Goal: Check status: Check status

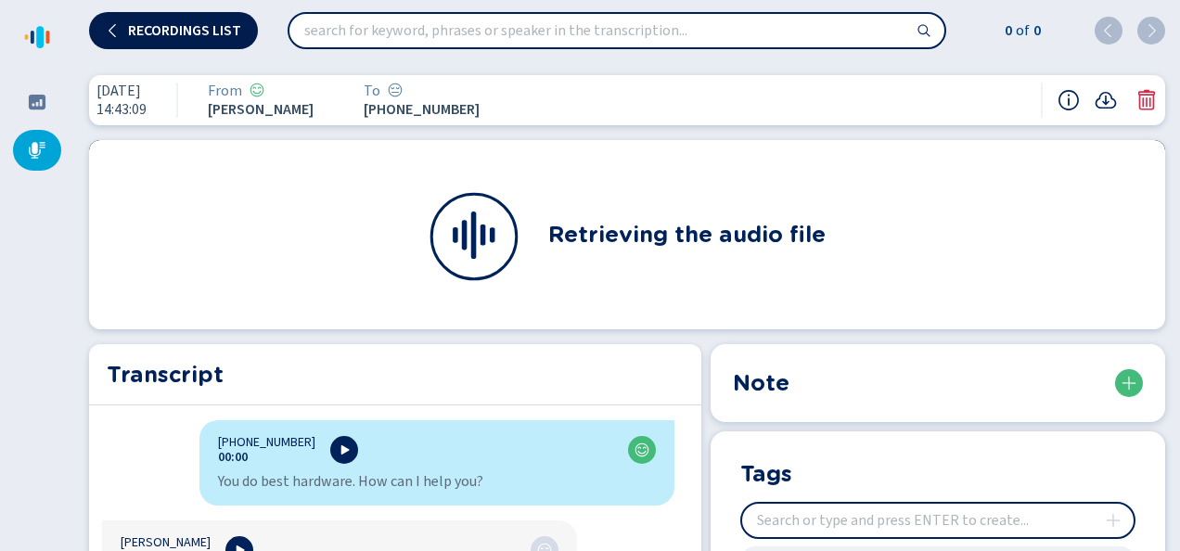
click at [129, 24] on span "Recordings list" at bounding box center [184, 30] width 113 height 15
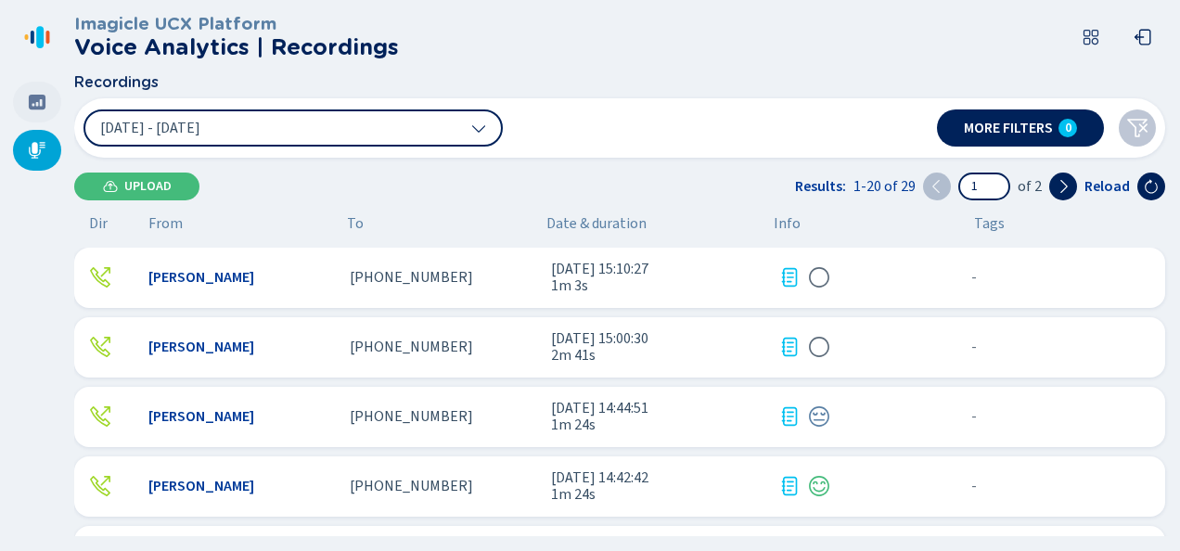
click at [38, 106] on icon at bounding box center [37, 102] width 17 height 15
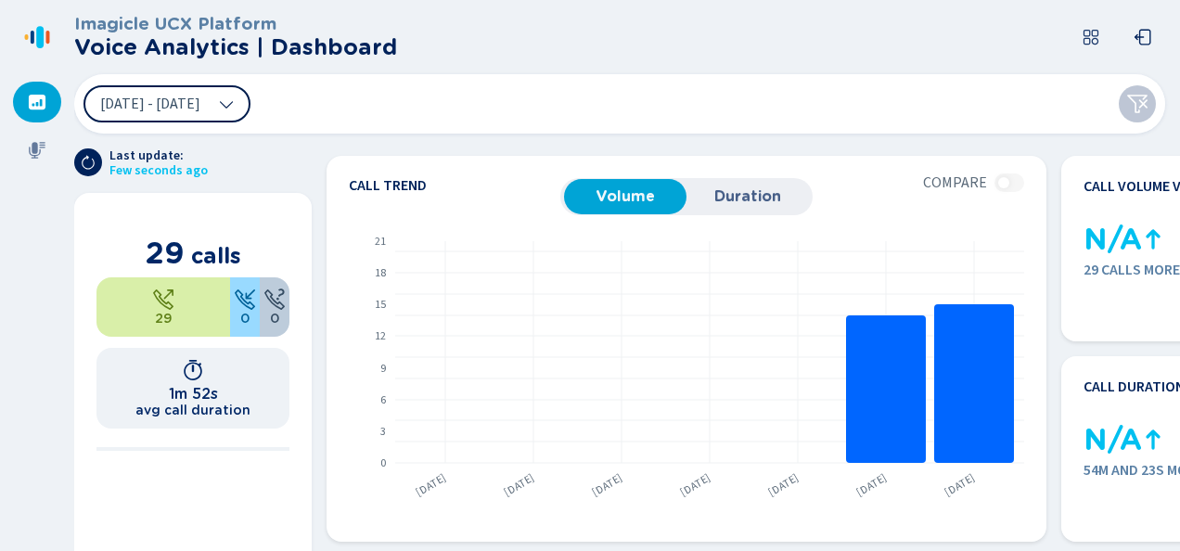
click at [251, 106] on button "[DATE] - [DATE]" at bounding box center [167, 103] width 167 height 37
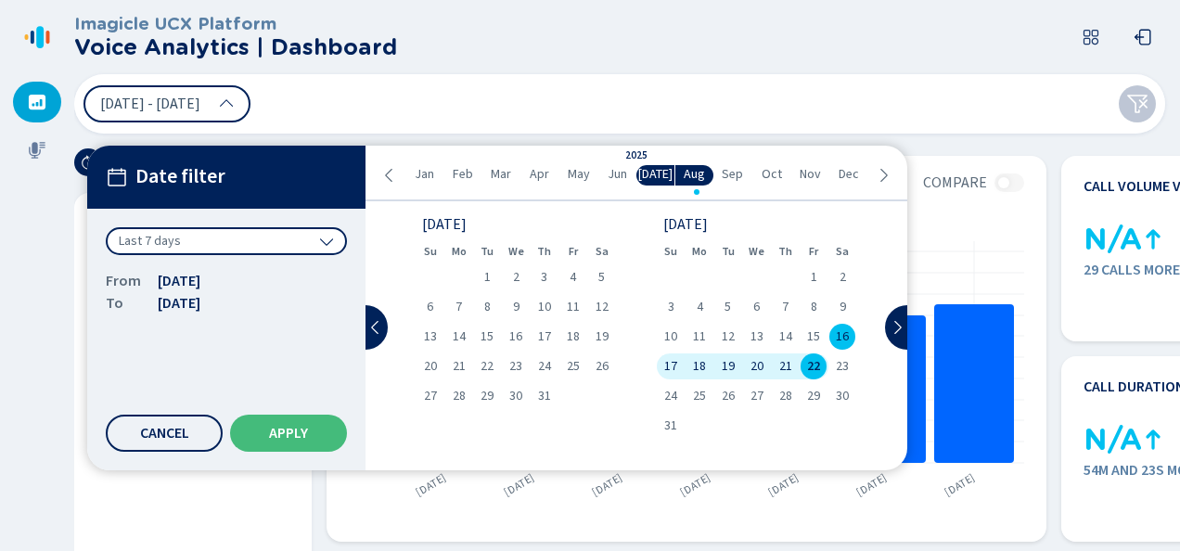
click at [824, 363] on div "22" at bounding box center [814, 367] width 29 height 26
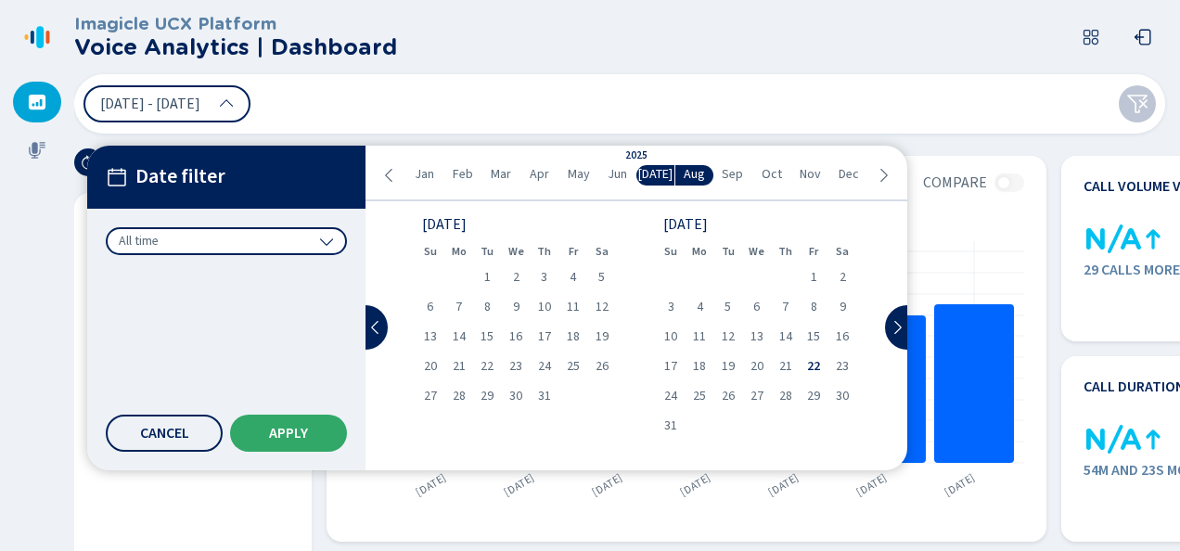
click at [271, 429] on span "Apply" at bounding box center [288, 433] width 39 height 15
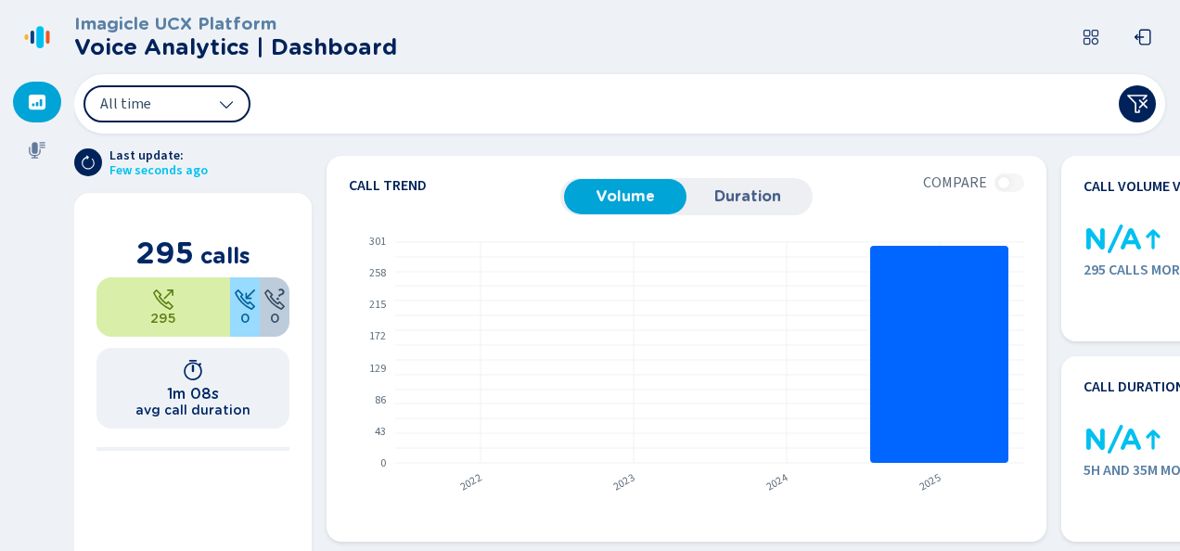
click at [228, 108] on icon at bounding box center [226, 104] width 15 height 15
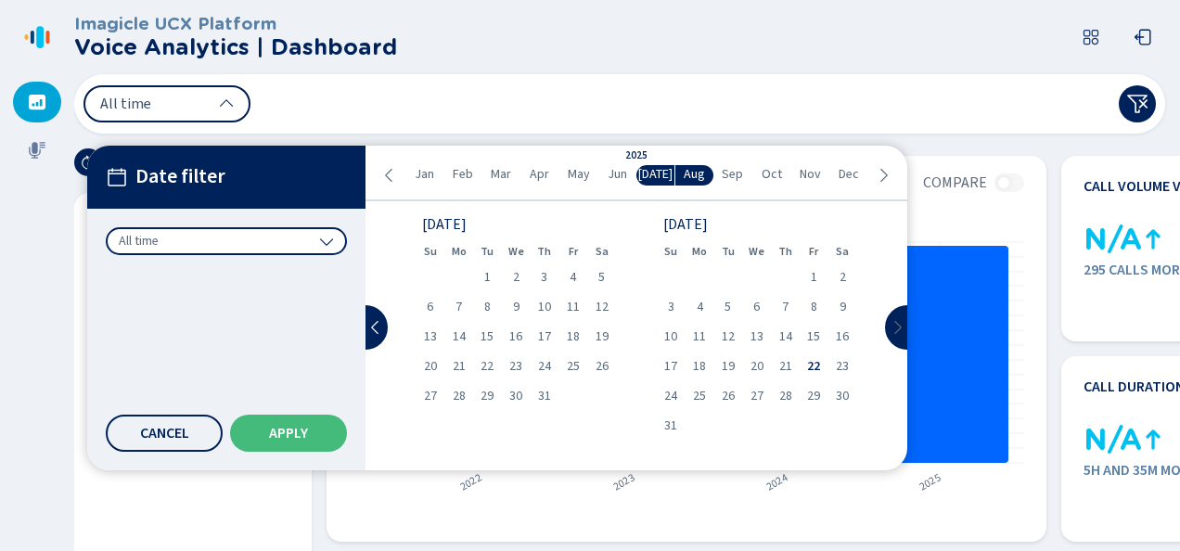
click at [890, 325] on icon at bounding box center [897, 327] width 15 height 15
click at [380, 325] on icon at bounding box center [375, 327] width 15 height 15
click at [814, 368] on span "22" at bounding box center [813, 366] width 13 height 13
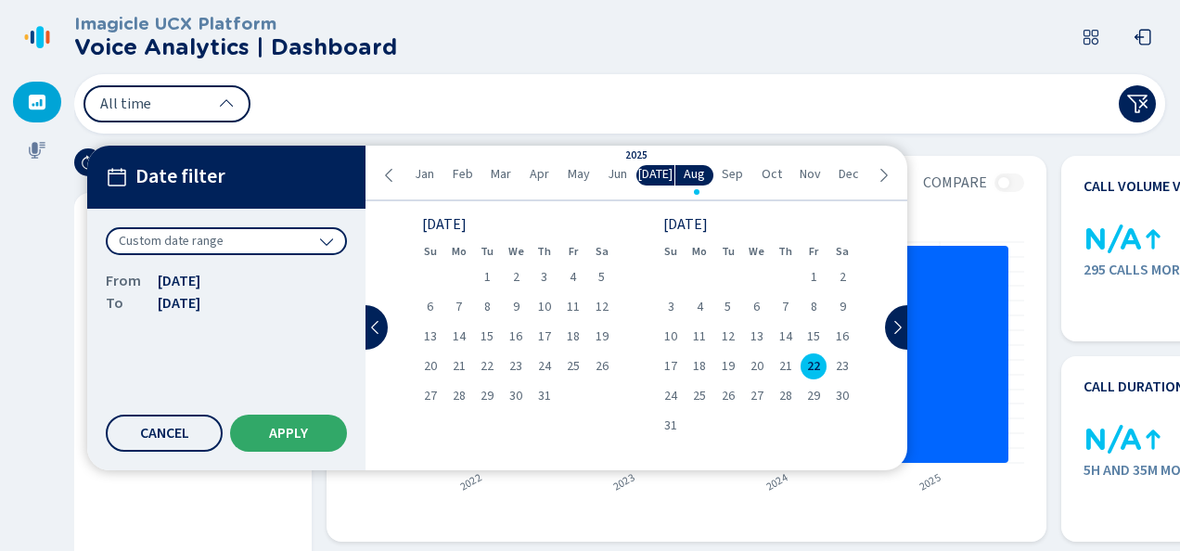
click at [319, 420] on button "Apply" at bounding box center [288, 433] width 117 height 37
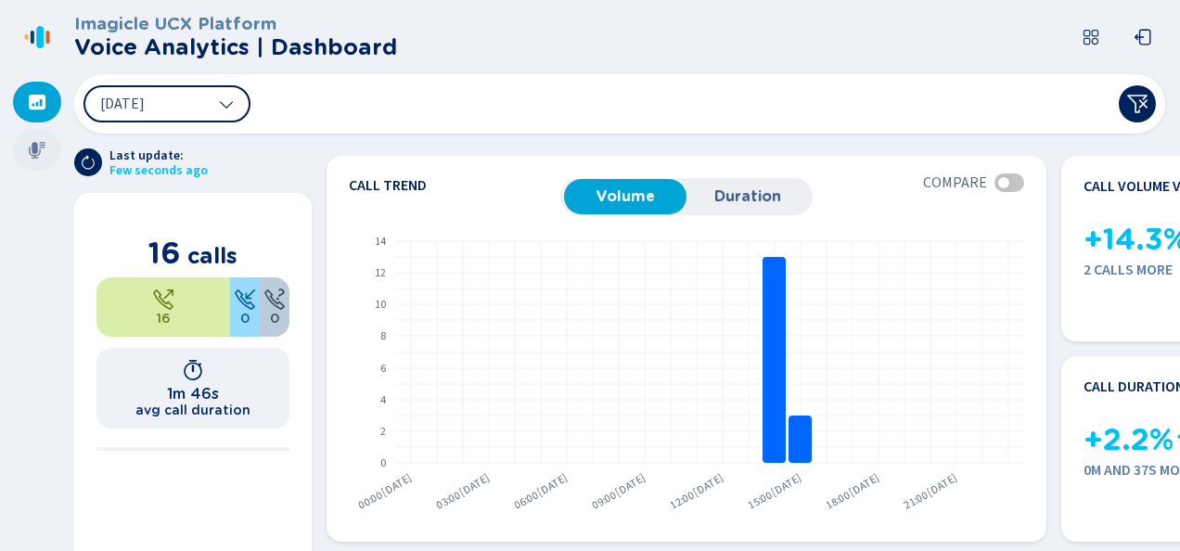
click at [35, 151] on icon at bounding box center [37, 150] width 17 height 17
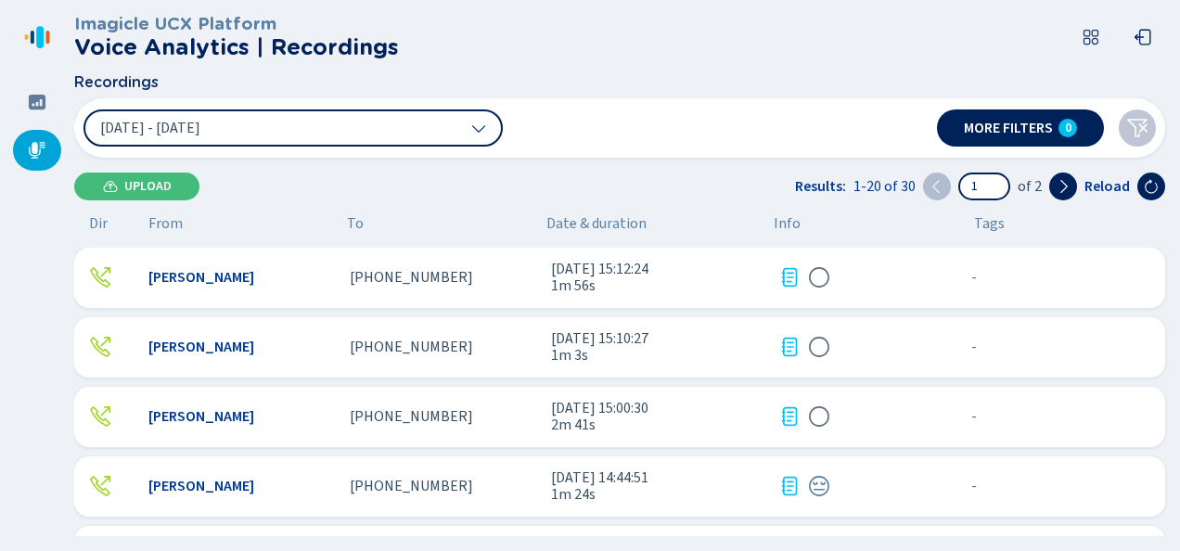
click at [332, 281] on div "[PERSON_NAME] [PHONE_NUMBER] [DATE] 15:12:24 1m 56s - {{hiddenTagsCount}} more" at bounding box center [619, 278] width 1091 height 60
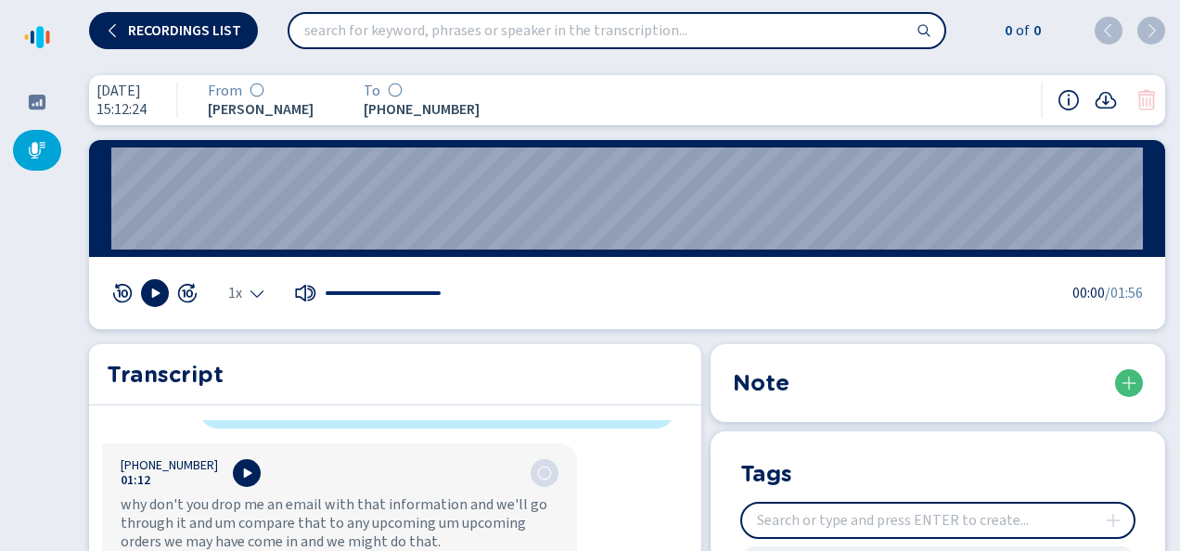
scroll to position [1411, 0]
click at [37, 358] on nav at bounding box center [37, 275] width 74 height 551
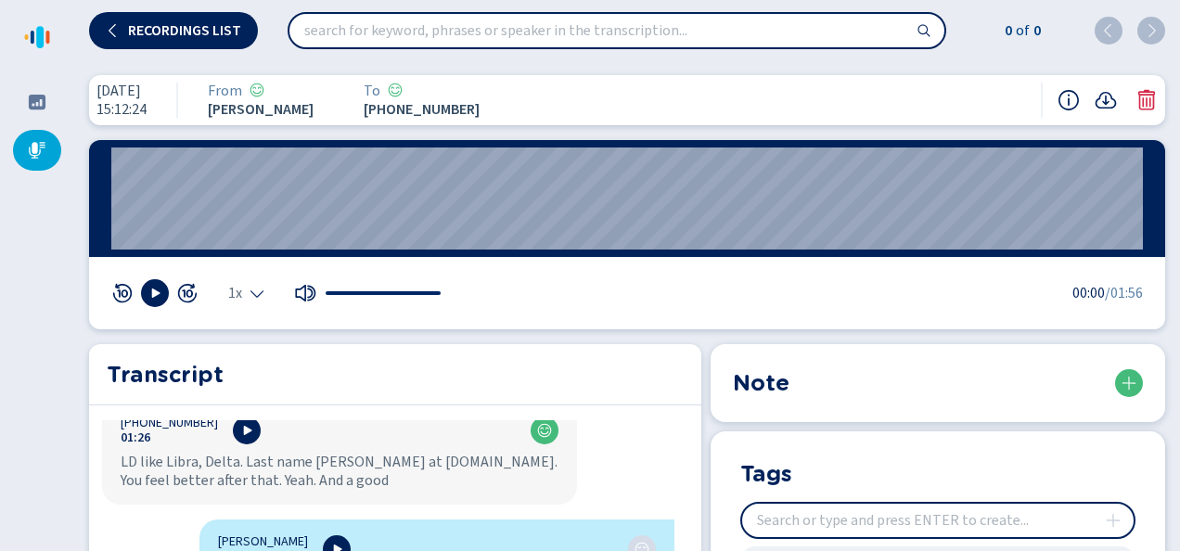
scroll to position [1597, 0]
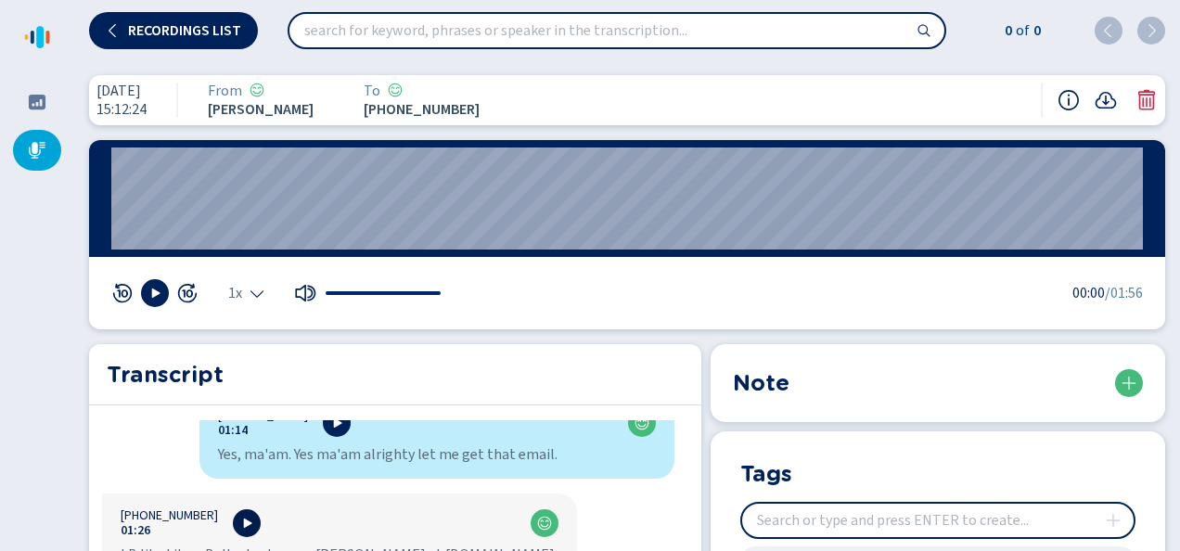
click at [244, 519] on icon at bounding box center [248, 523] width 8 height 9
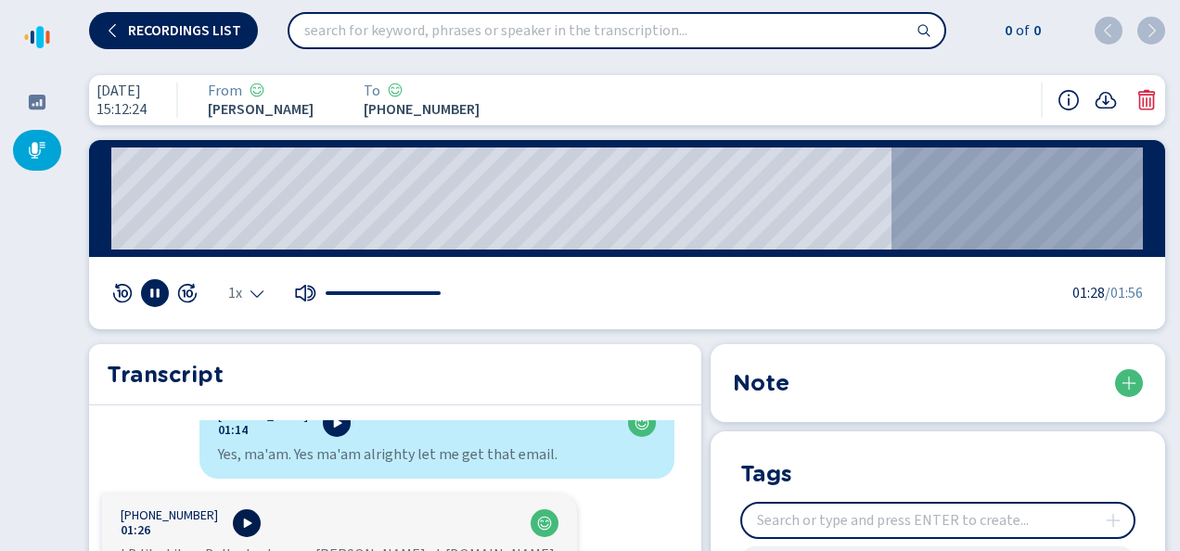
click at [244, 519] on icon at bounding box center [248, 523] width 8 height 9
click at [239, 516] on icon at bounding box center [246, 523] width 15 height 15
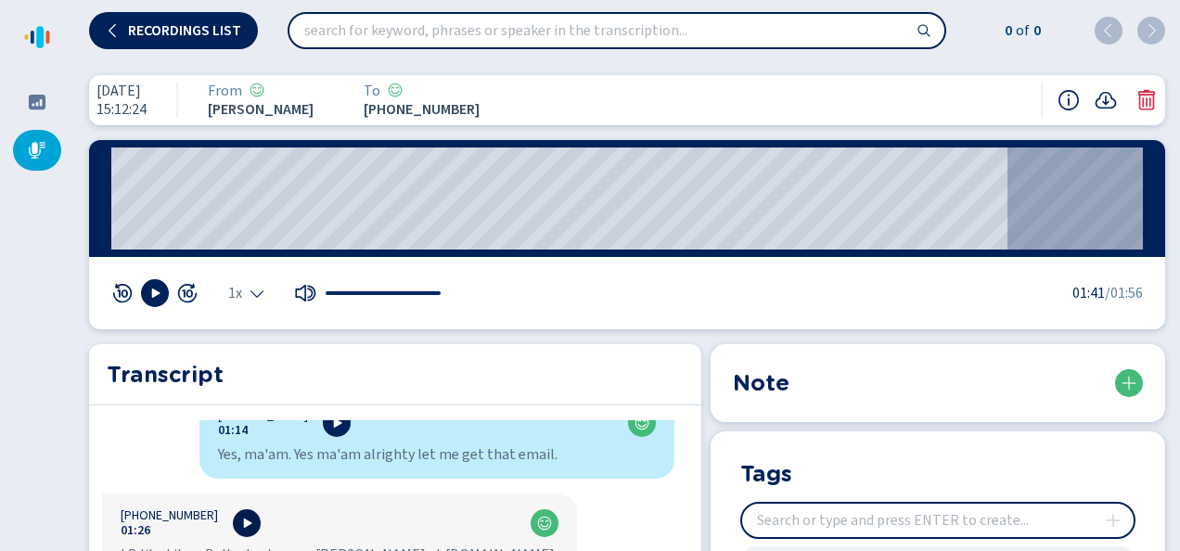
click at [235, 509] on button at bounding box center [247, 523] width 28 height 28
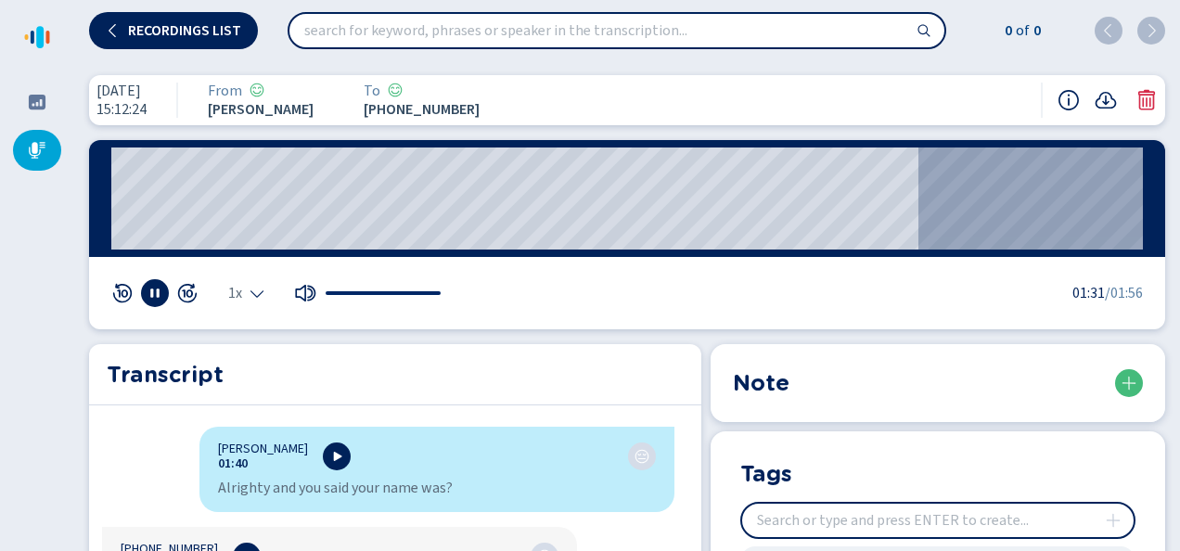
scroll to position [1875, 0]
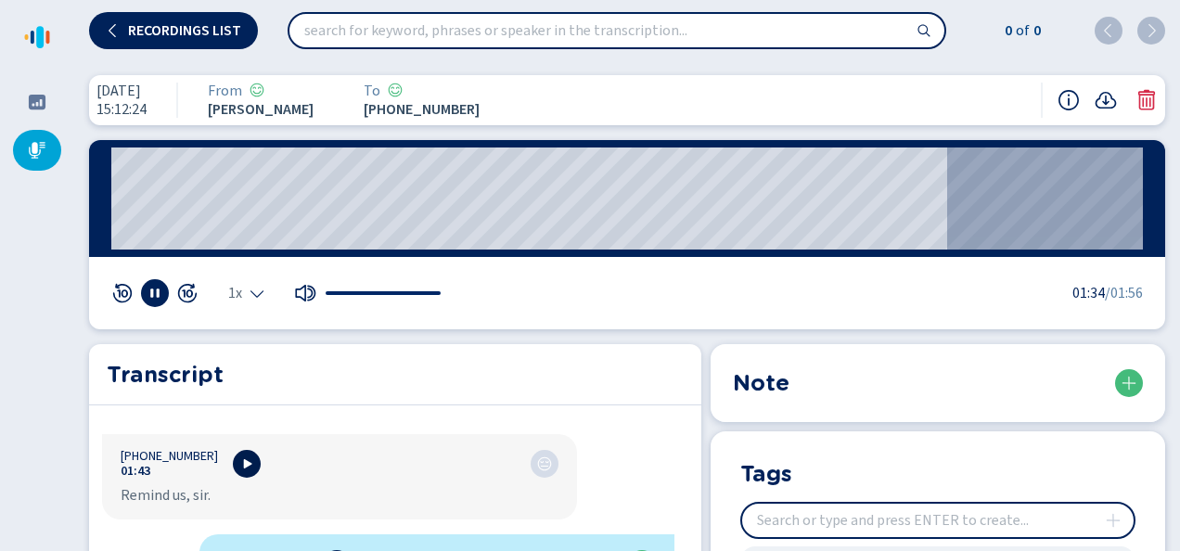
click at [233, 450] on button at bounding box center [247, 464] width 28 height 28
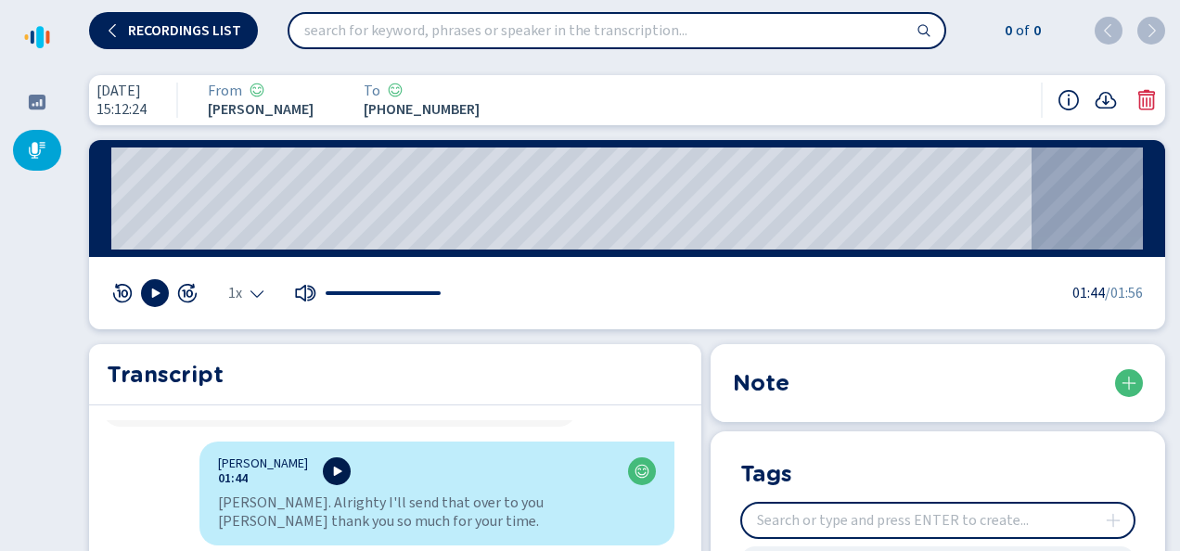
click at [329, 464] on icon at bounding box center [336, 471] width 15 height 15
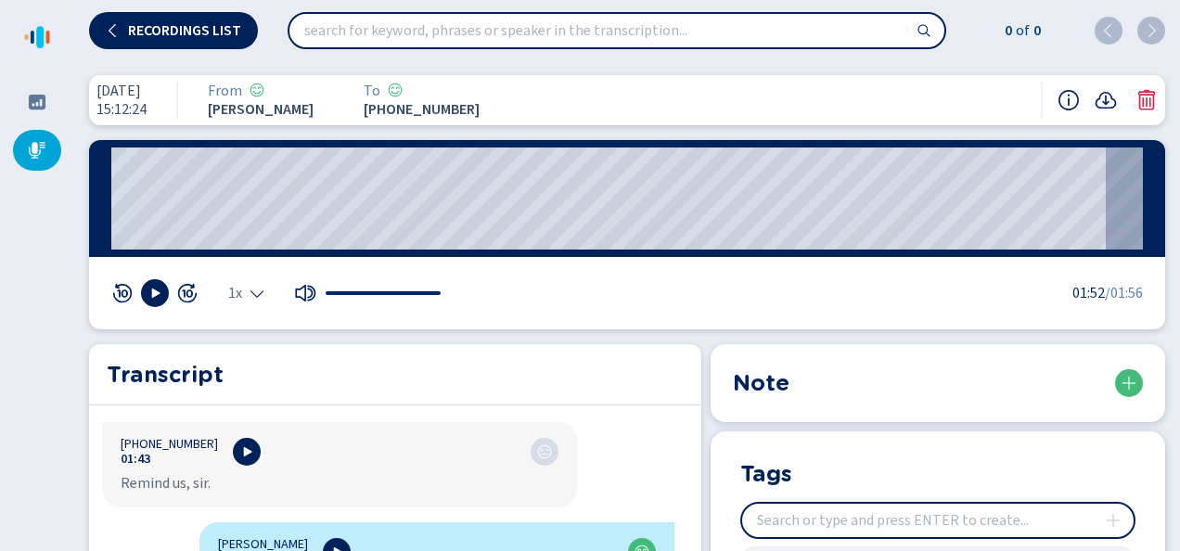
scroll to position [1934, 0]
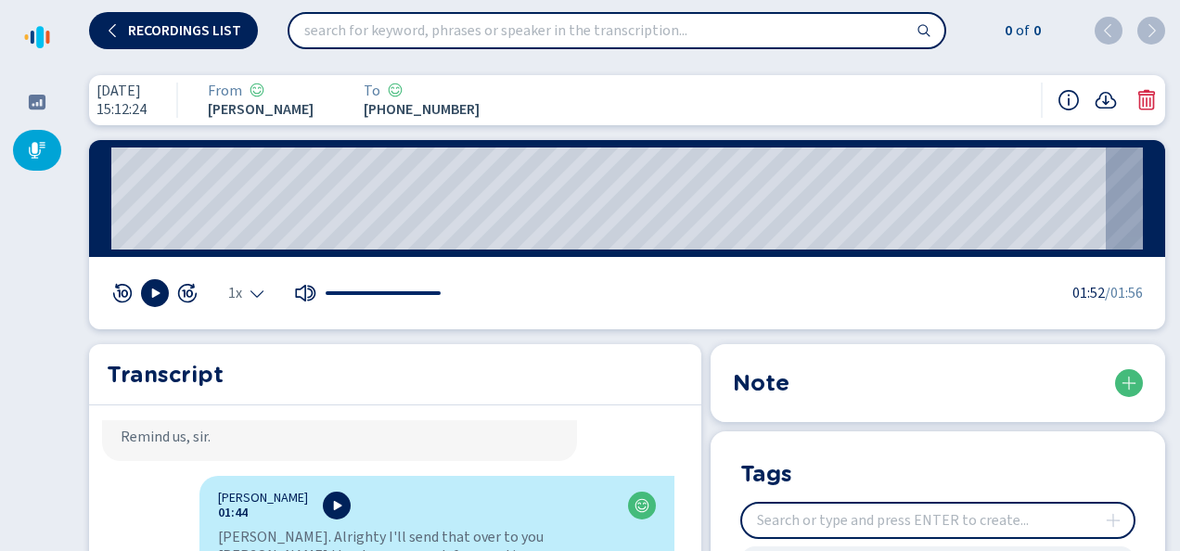
click at [48, 312] on nav at bounding box center [37, 275] width 74 height 551
click at [29, 329] on nav at bounding box center [37, 275] width 74 height 551
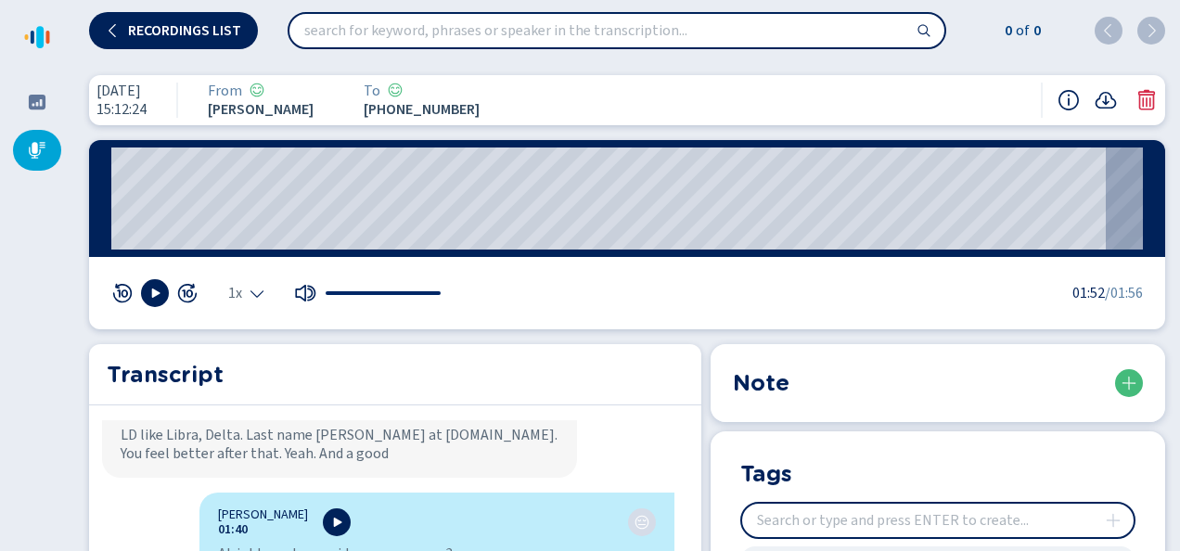
scroll to position [1655, 0]
